Goal: Task Accomplishment & Management: Manage account settings

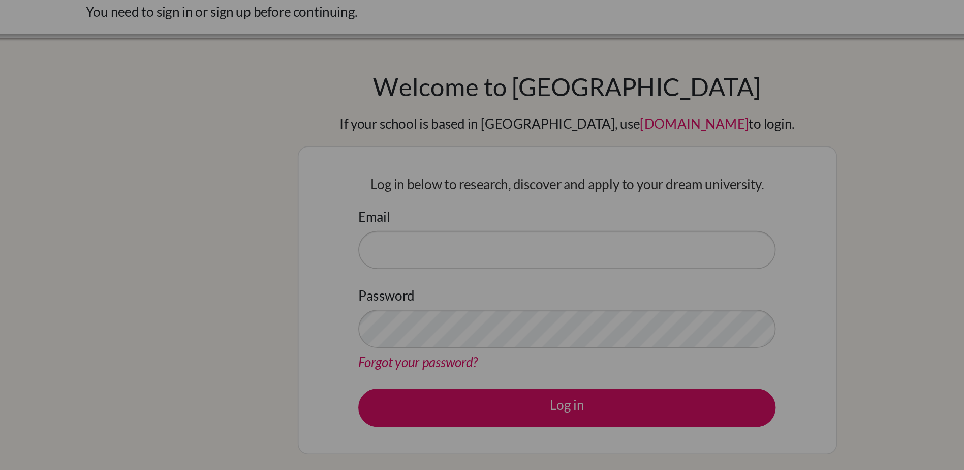
click at [385, 122] on div "Cookie Preferences" at bounding box center [482, 235] width 964 height 470
click at [414, 157] on div "Cookie Preferences" at bounding box center [482, 235] width 964 height 470
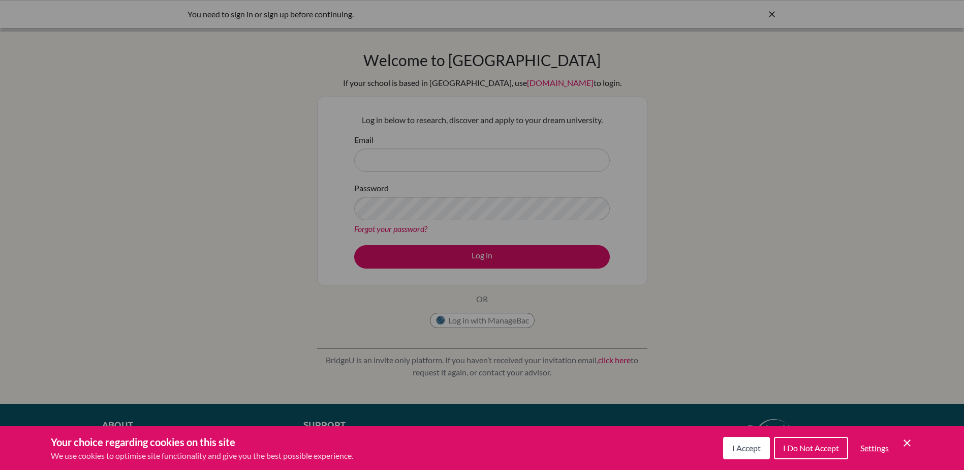
click at [753, 446] on span "I Accept" at bounding box center [746, 448] width 28 height 10
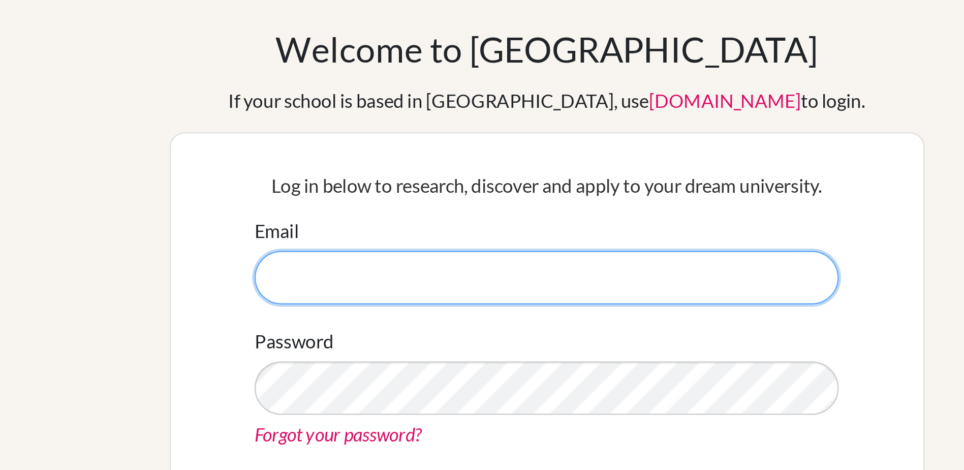
drag, startPoint x: 458, startPoint y: 153, endPoint x: 436, endPoint y: 161, distance: 24.0
click at [436, 161] on input "Email" at bounding box center [482, 159] width 256 height 23
type input "[EMAIL_ADDRESS][DOMAIN_NAME]"
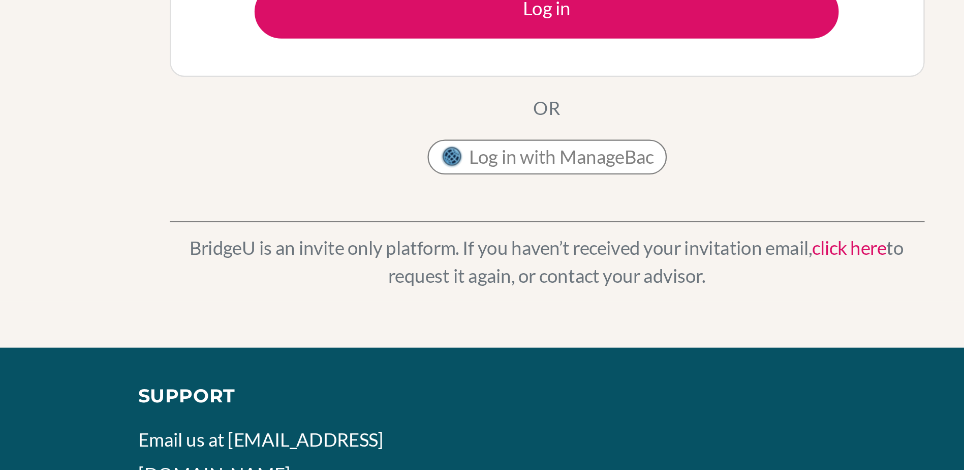
scroll to position [23, 0]
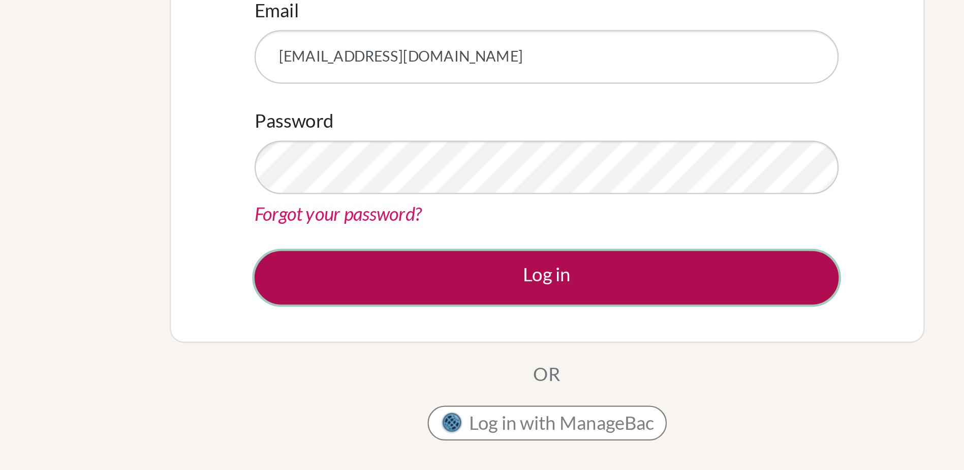
click at [513, 239] on button "Log in" at bounding box center [482, 233] width 256 height 23
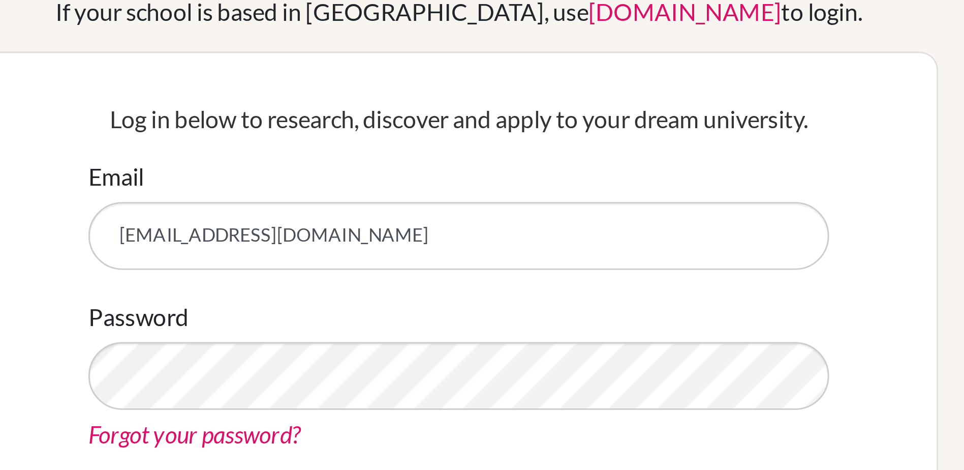
click at [481, 159] on input "[EMAIL_ADDRESS][DOMAIN_NAME]" at bounding box center [482, 159] width 256 height 23
click at [420, 163] on input "[EMAIL_ADDRESS][DOMAIN_NAME]" at bounding box center [482, 159] width 256 height 23
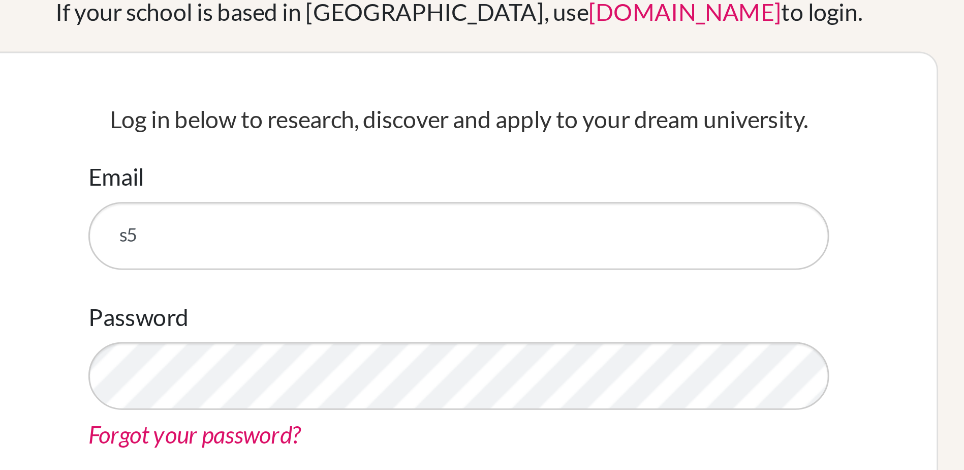
type input "s"
type input "y"
type input "u"
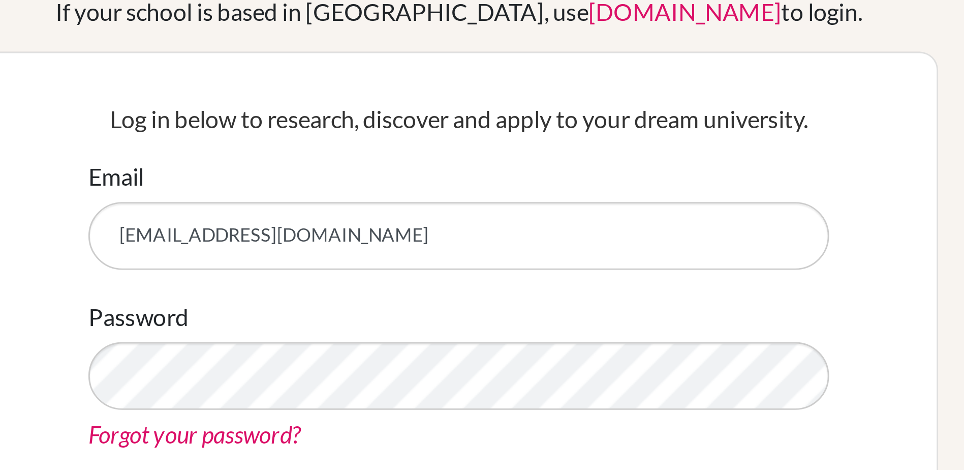
click at [371, 159] on input "yukina.o2027@asbsk.ac.th" at bounding box center [482, 159] width 256 height 23
click at [388, 162] on input "yukina.o2027@asbsk.ac.th" at bounding box center [482, 159] width 256 height 23
click at [479, 160] on input "yukina.o2027@asbsk.ac.th" at bounding box center [482, 159] width 256 height 23
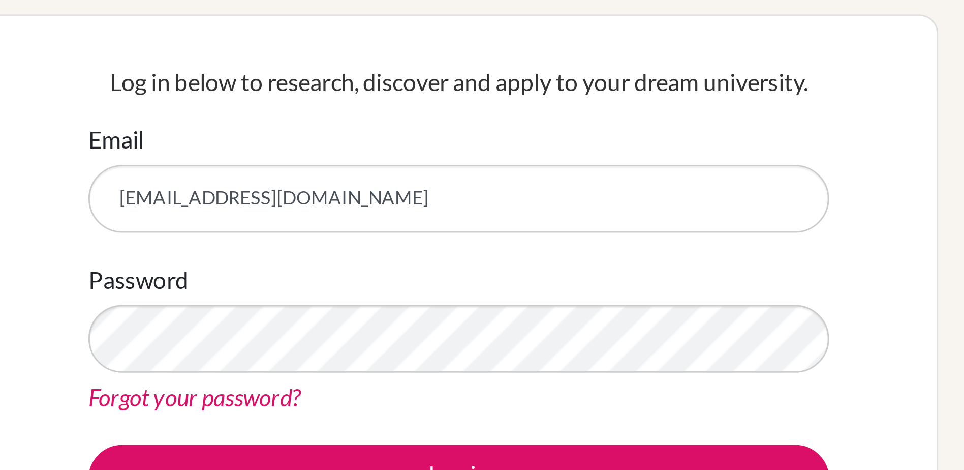
type input "yukina.o2027@asbsk.ac.th"
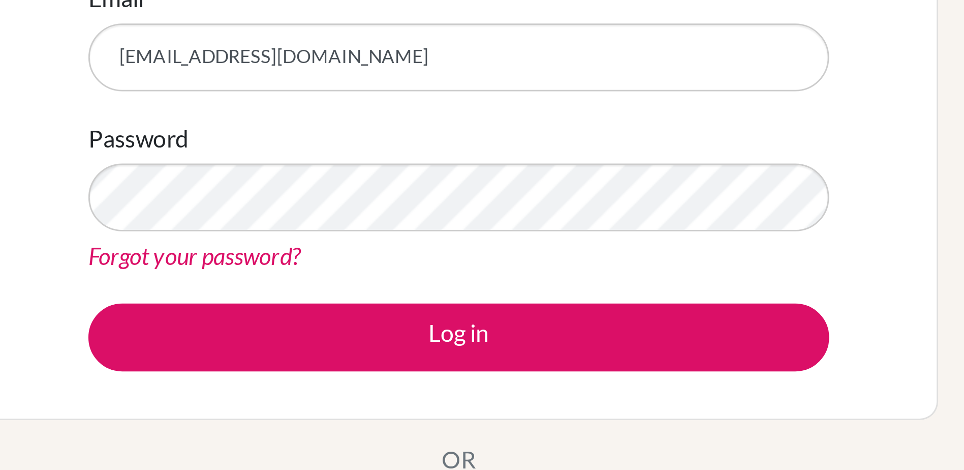
click at [493, 242] on form "Email yukina.o2027@asbsk.ac.th Password Forgot your password? Log in" at bounding box center [482, 201] width 256 height 135
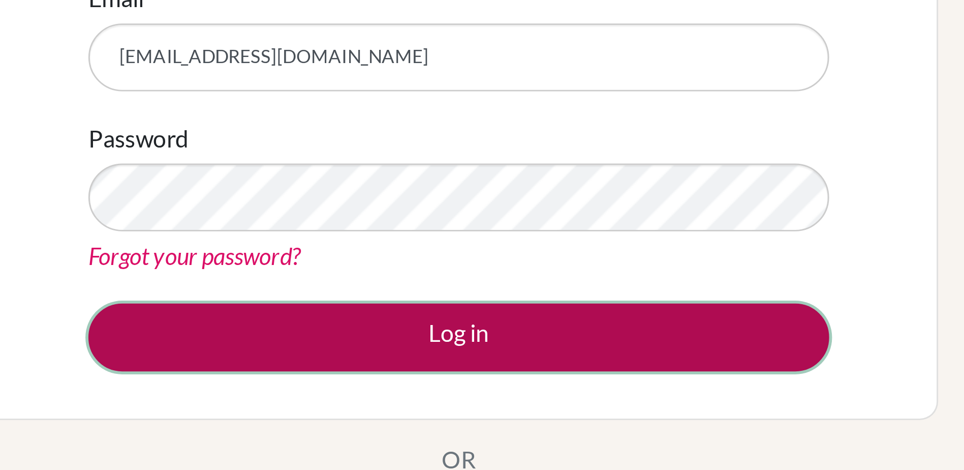
click at [491, 256] on button "Log in" at bounding box center [482, 256] width 256 height 23
